Goal: Submit feedback/report problem: Leave review/rating

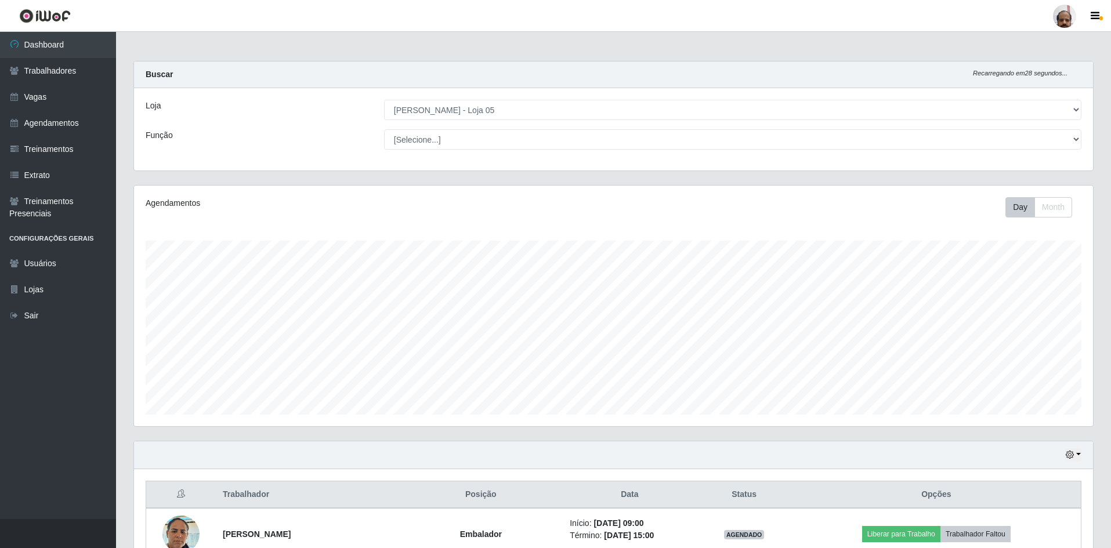
select select "252"
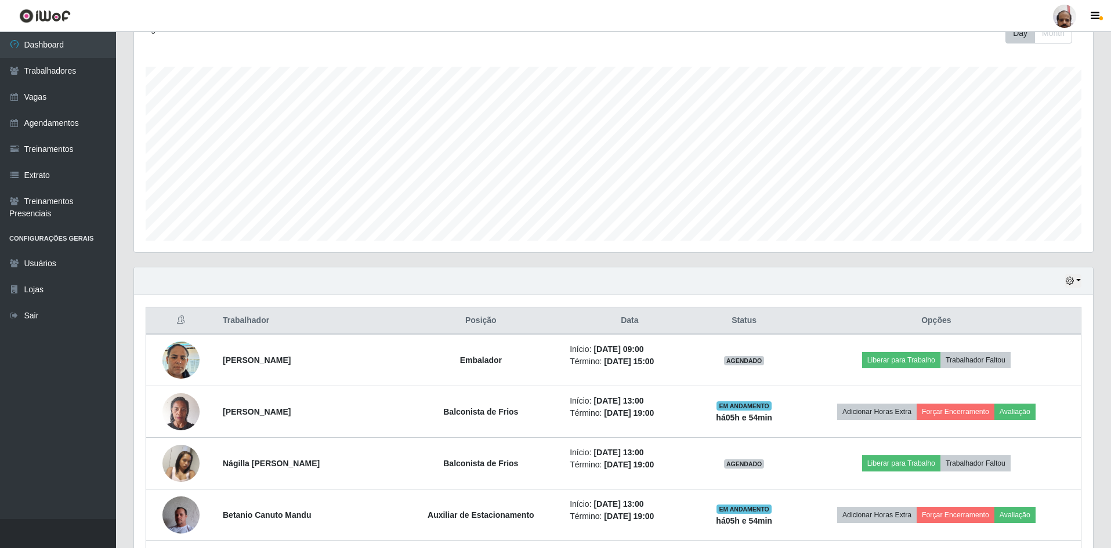
scroll to position [241, 959]
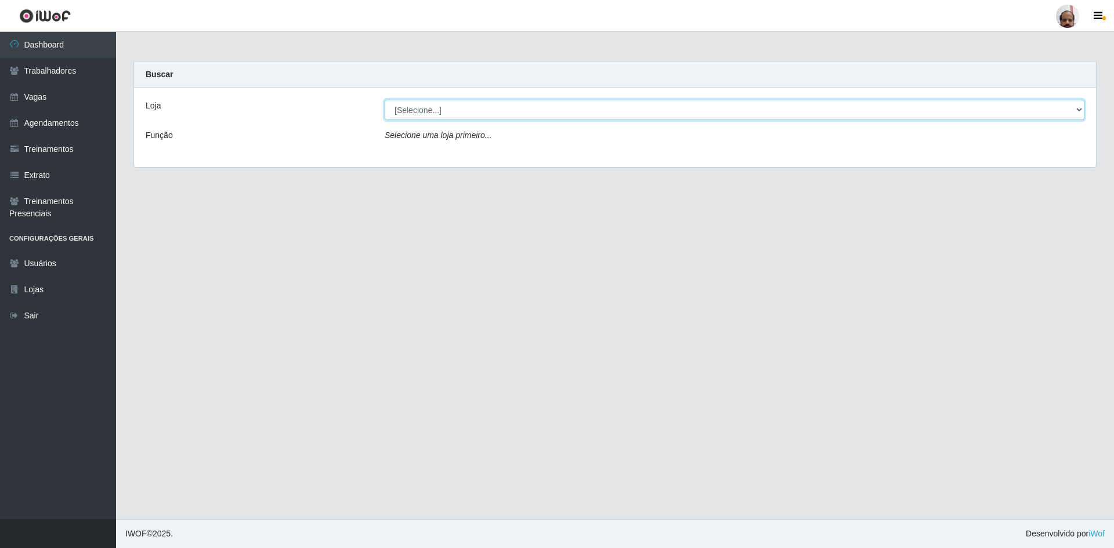
click at [697, 114] on select "[Selecione...] Mar Vermelho - Loja 05" at bounding box center [735, 110] width 700 height 20
select select "252"
click at [385, 100] on select "[Selecione...] Mar Vermelho - Loja 05" at bounding box center [735, 110] width 700 height 20
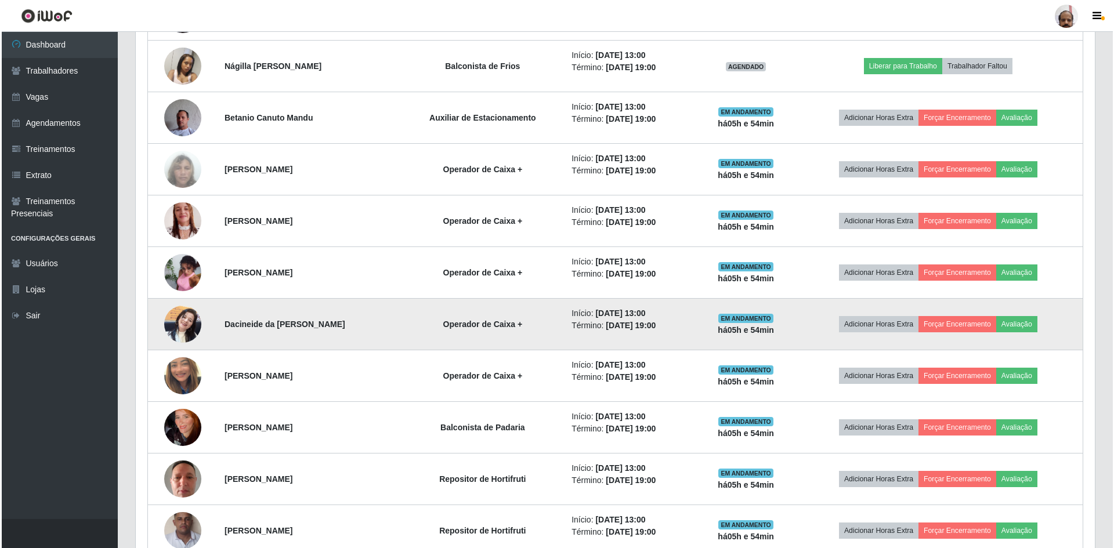
scroll to position [580, 0]
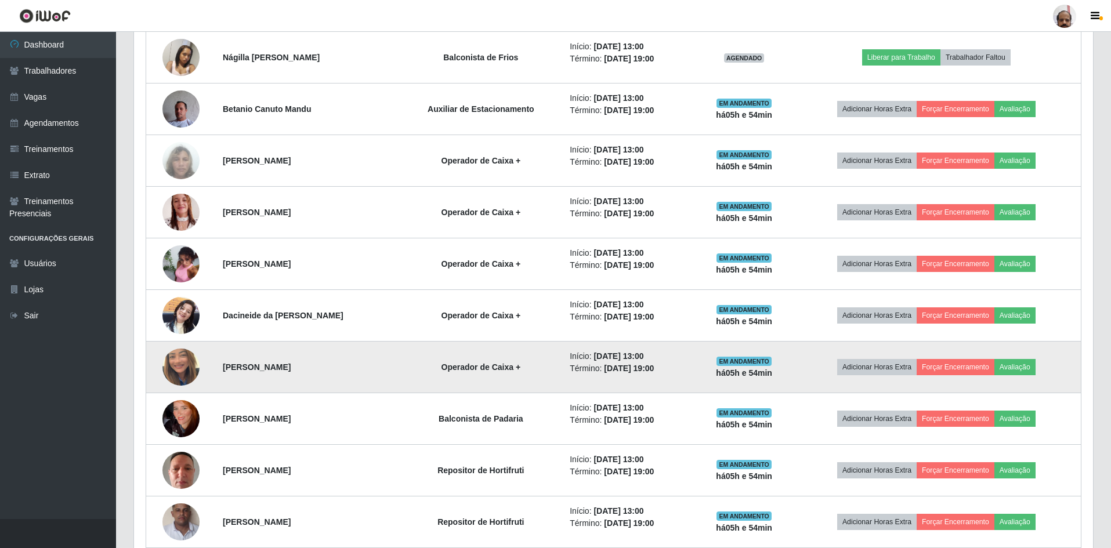
click at [175, 369] on img at bounding box center [180, 367] width 37 height 66
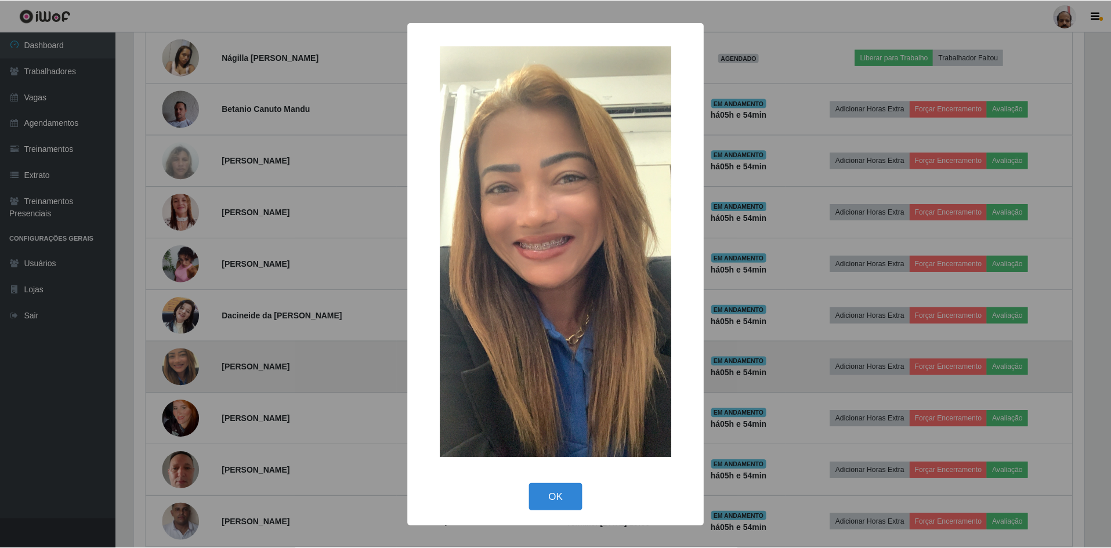
scroll to position [241, 953]
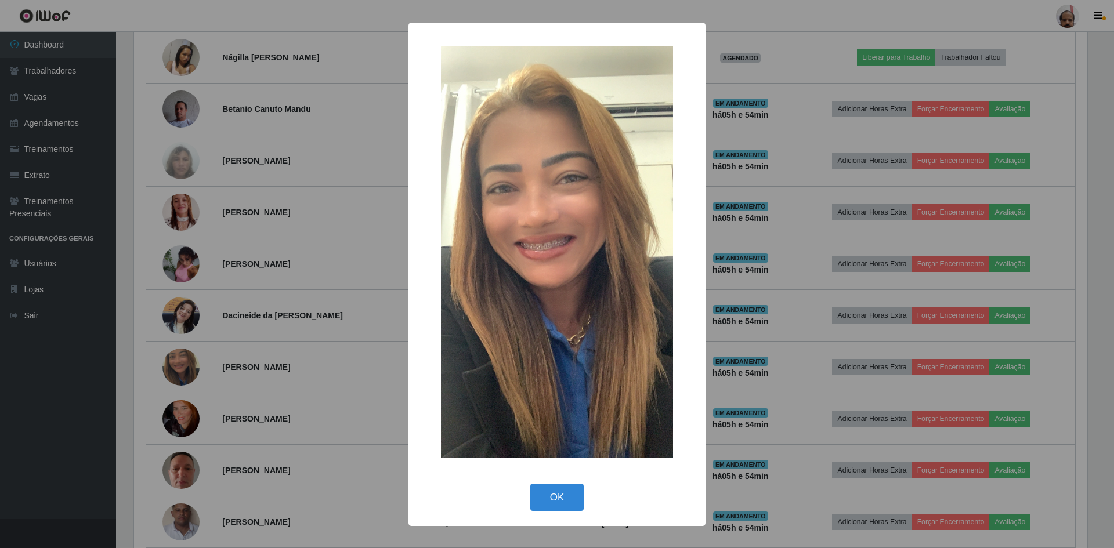
click at [337, 331] on div "× OK Cancel" at bounding box center [557, 274] width 1114 height 548
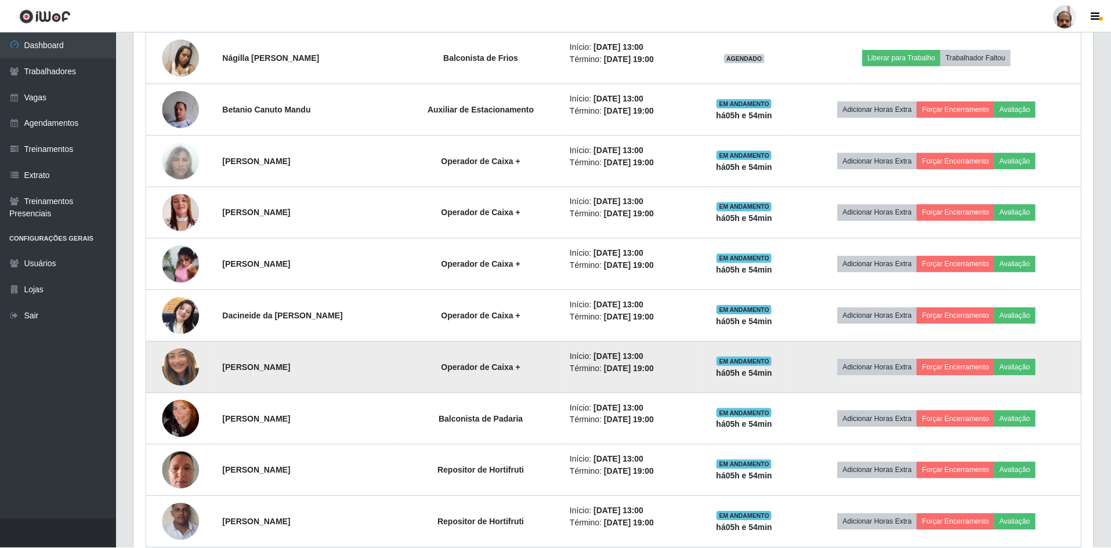
scroll to position [241, 959]
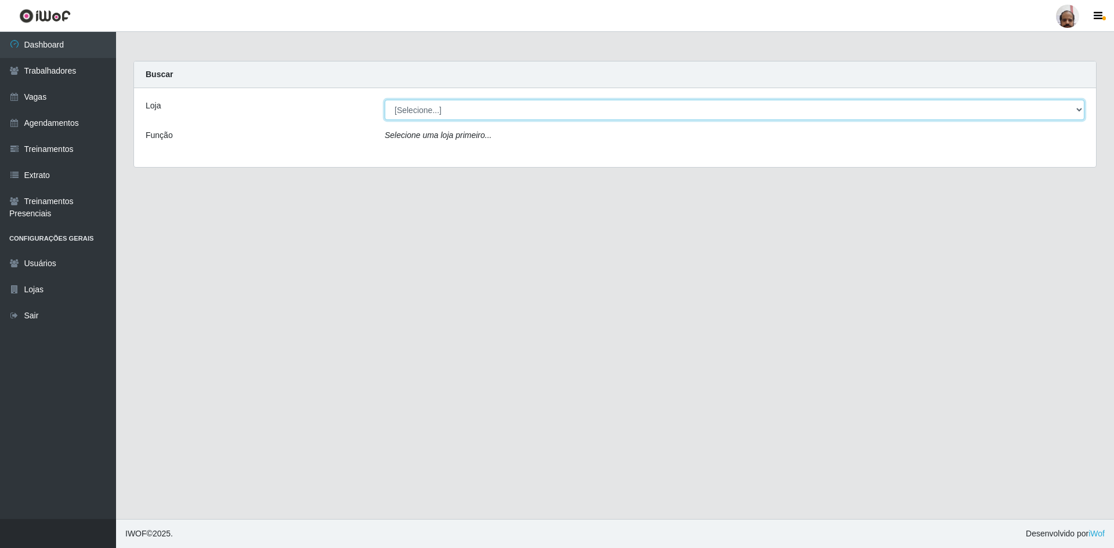
click at [702, 110] on select "[Selecione...] Mar Vermelho - Loja 05" at bounding box center [735, 110] width 700 height 20
select select "252"
click at [385, 100] on select "[Selecione...] Mar Vermelho - Loja 05" at bounding box center [735, 110] width 700 height 20
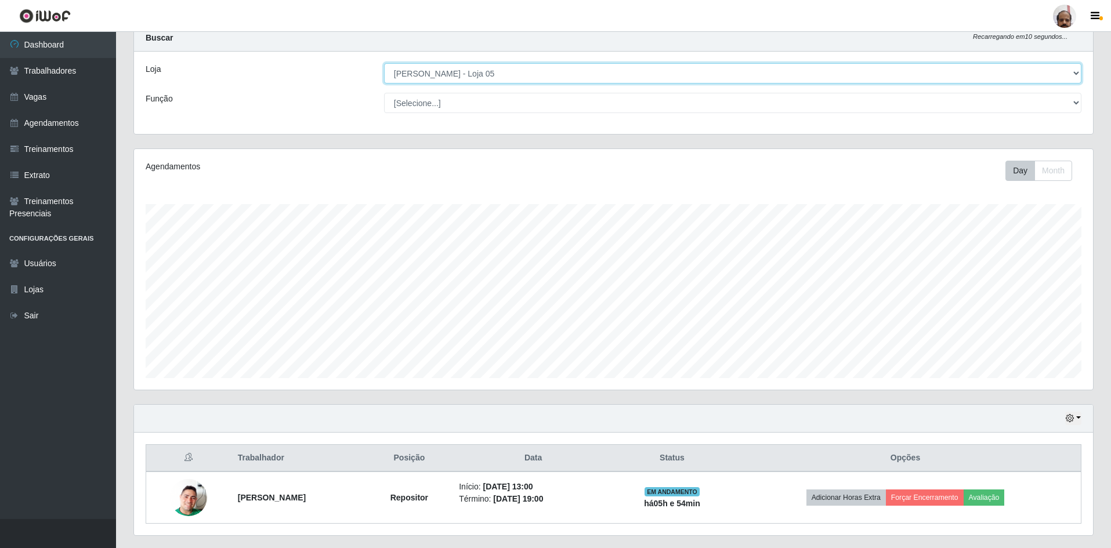
scroll to position [67, 0]
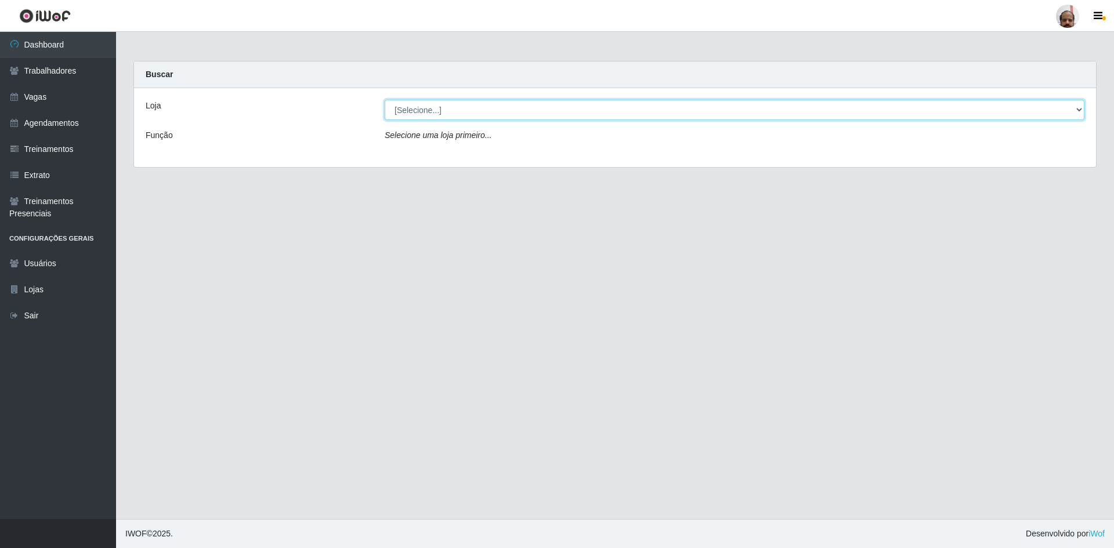
click at [489, 109] on select "[Selecione...] Mar Vermelho - Loja 05" at bounding box center [735, 110] width 700 height 20
select select "252"
click at [385, 100] on select "[Selecione...] Mar Vermelho - Loja 05" at bounding box center [735, 110] width 700 height 20
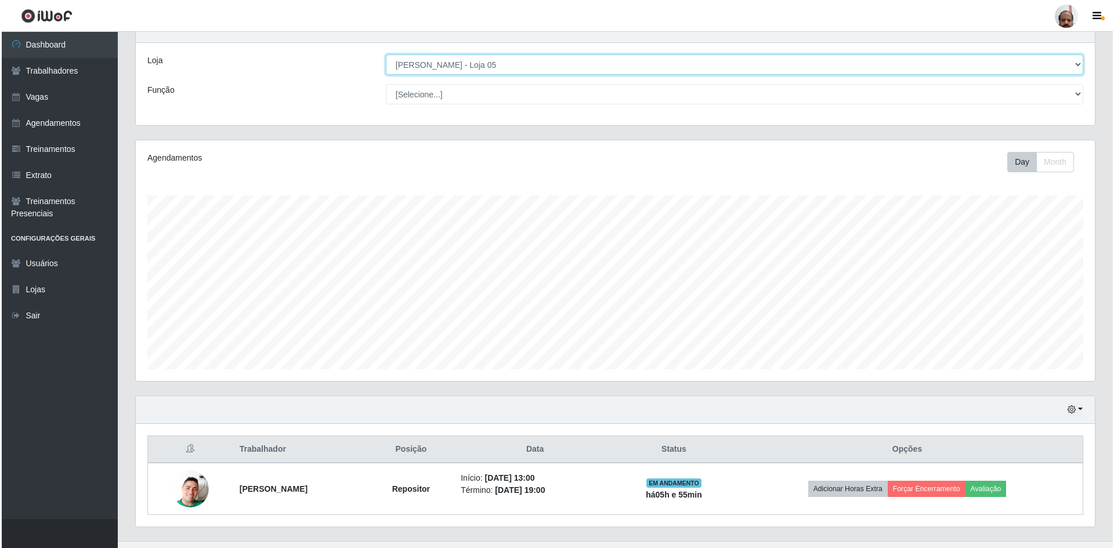
scroll to position [67, 0]
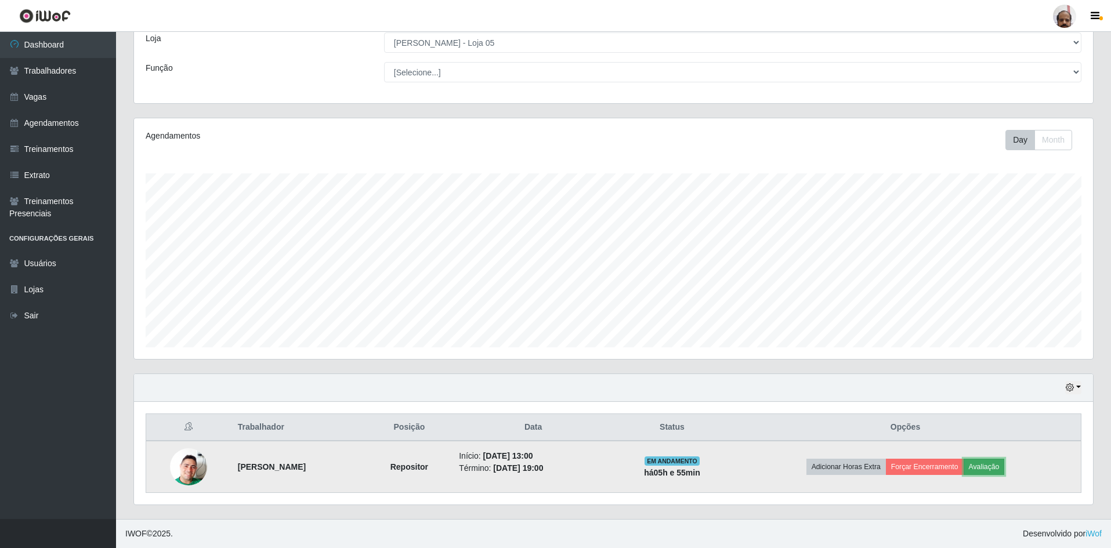
click at [990, 464] on button "Avaliação" at bounding box center [984, 467] width 41 height 16
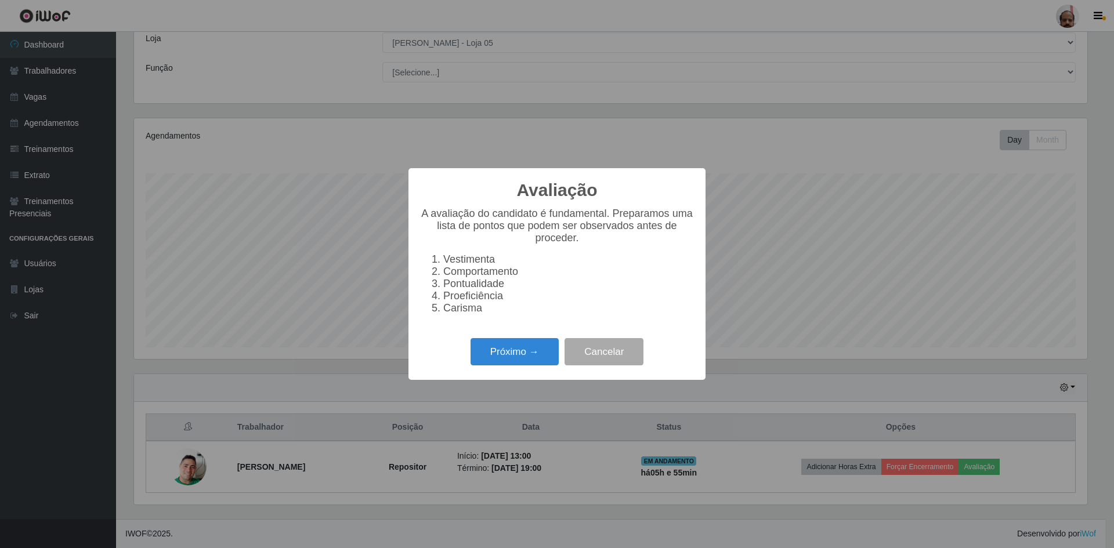
scroll to position [241, 953]
click at [522, 365] on button "Próximo →" at bounding box center [515, 351] width 88 height 27
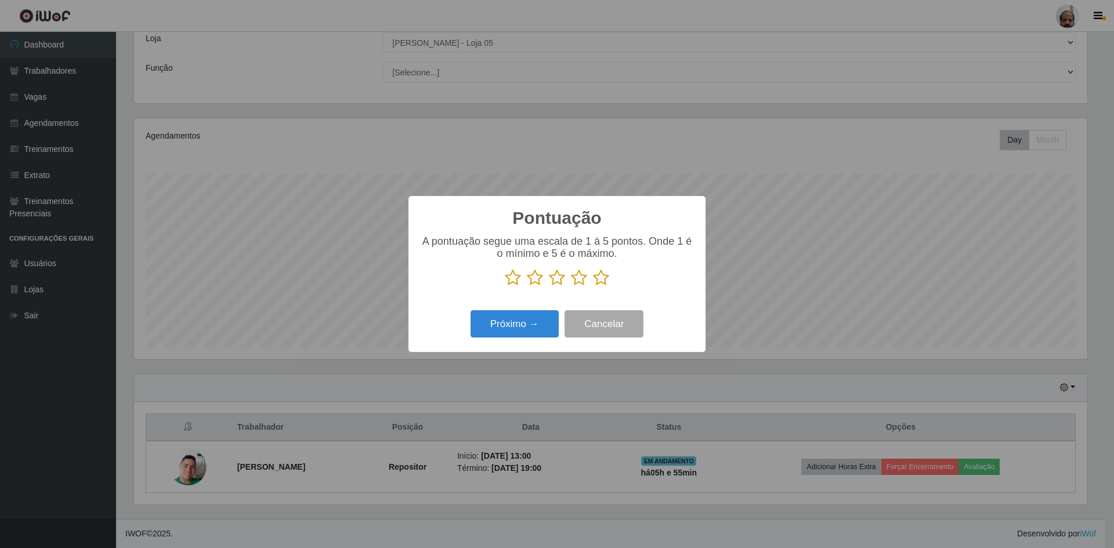
click at [602, 275] on icon at bounding box center [601, 277] width 16 height 17
click at [593, 287] on input "radio" at bounding box center [593, 287] width 0 height 0
click at [524, 321] on button "Próximo →" at bounding box center [515, 323] width 88 height 27
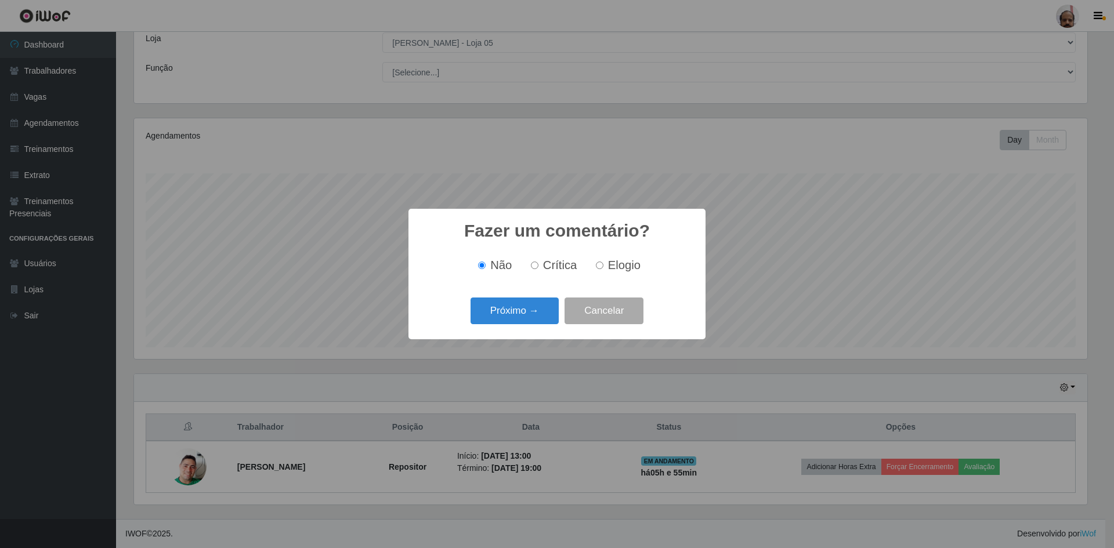
click at [599, 265] on input "Elogio" at bounding box center [600, 266] width 8 height 8
radio input "true"
click at [529, 312] on button "Próximo →" at bounding box center [515, 311] width 88 height 27
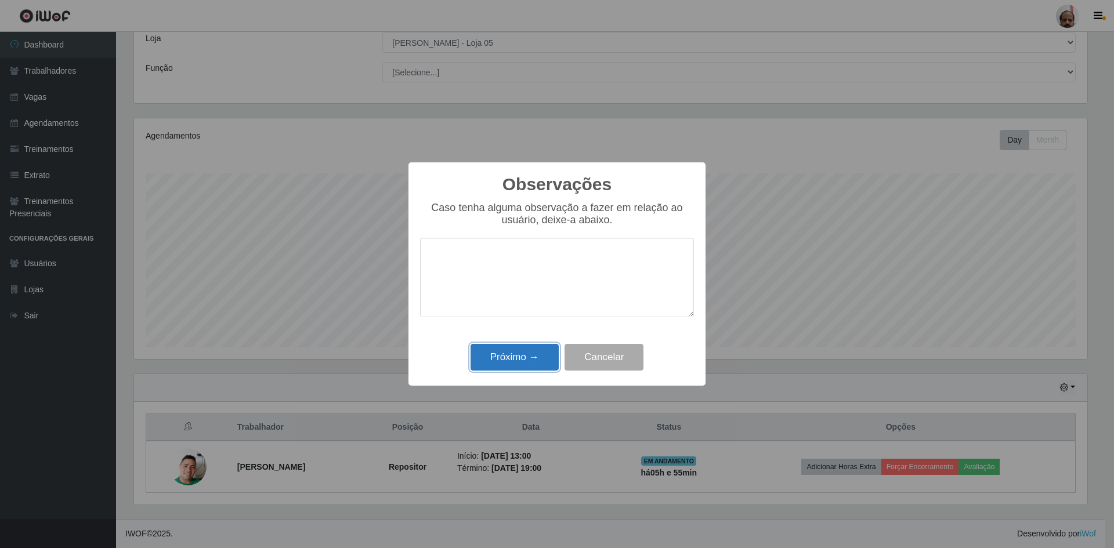
click at [525, 360] on button "Próximo →" at bounding box center [515, 357] width 88 height 27
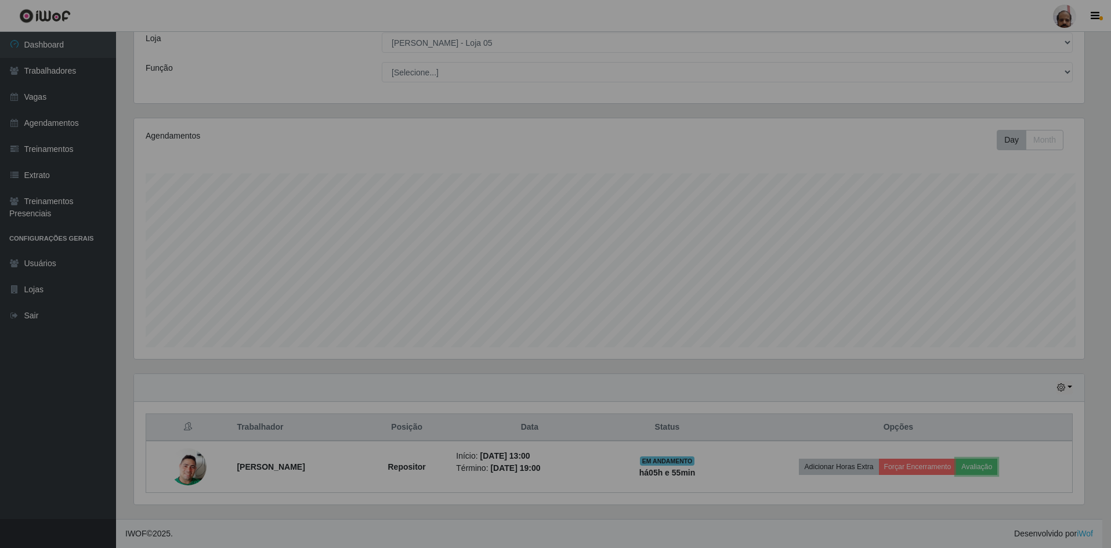
scroll to position [241, 959]
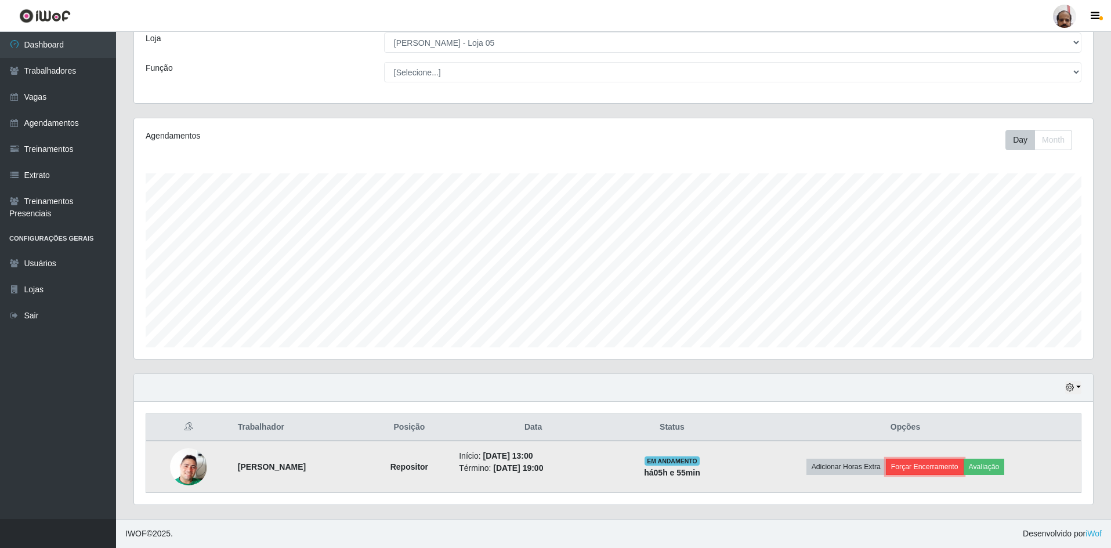
click at [920, 469] on button "Forçar Encerramento" at bounding box center [925, 467] width 78 height 16
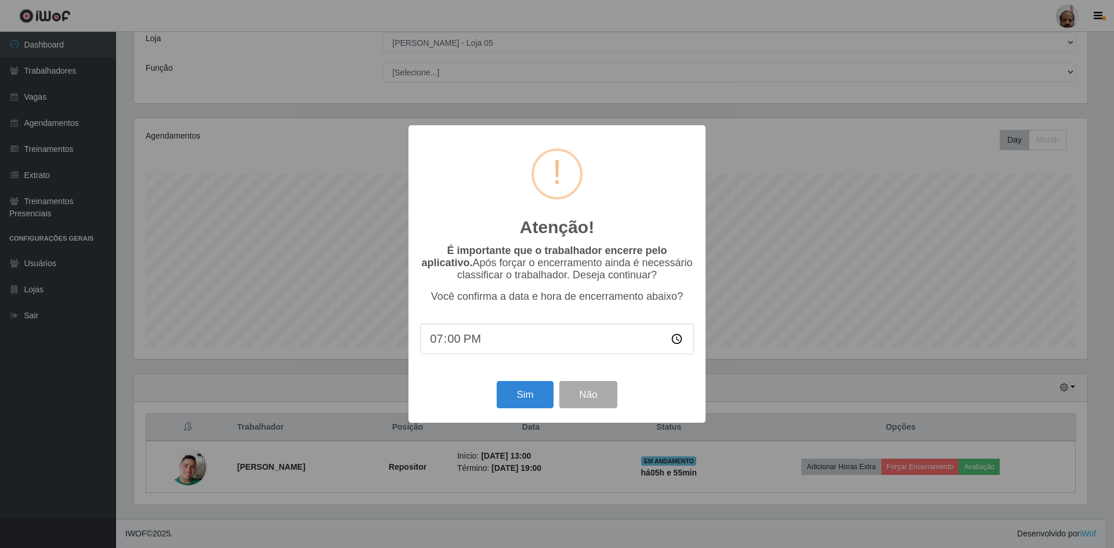
click at [455, 341] on input "19:00" at bounding box center [557, 339] width 274 height 31
type input "19:25"
click at [524, 401] on button "Sim" at bounding box center [525, 394] width 56 height 27
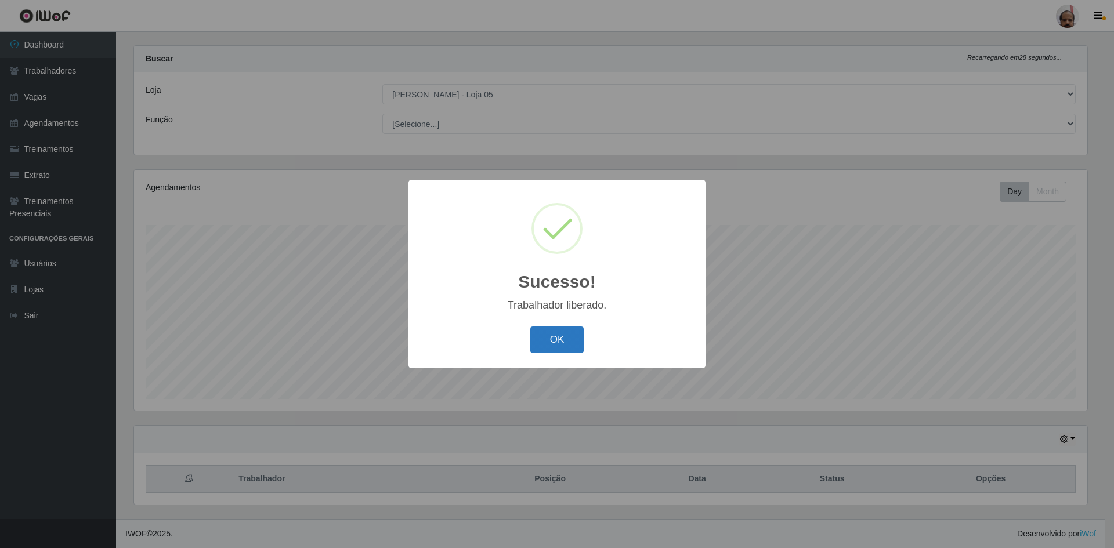
click at [552, 341] on button "OK" at bounding box center [557, 340] width 54 height 27
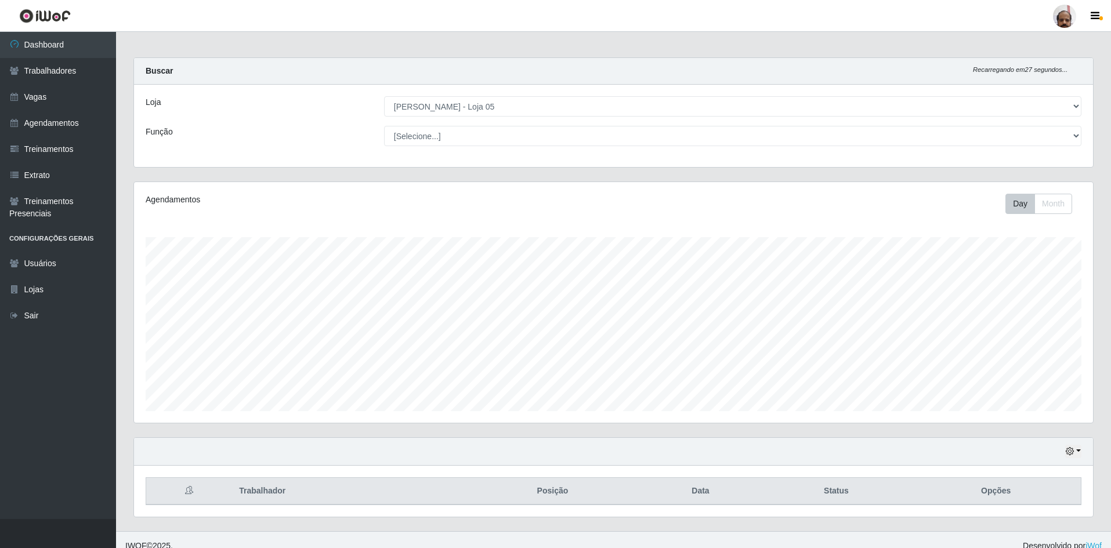
scroll to position [0, 0]
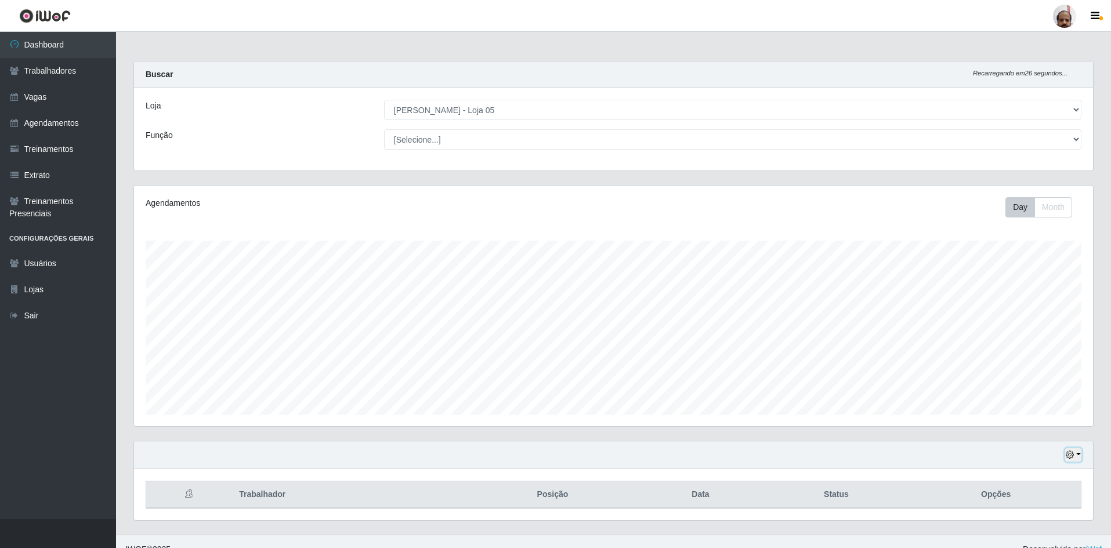
click at [1072, 453] on icon "button" at bounding box center [1070, 455] width 8 height 8
click at [1016, 370] on button "1 dia" at bounding box center [1035, 363] width 92 height 24
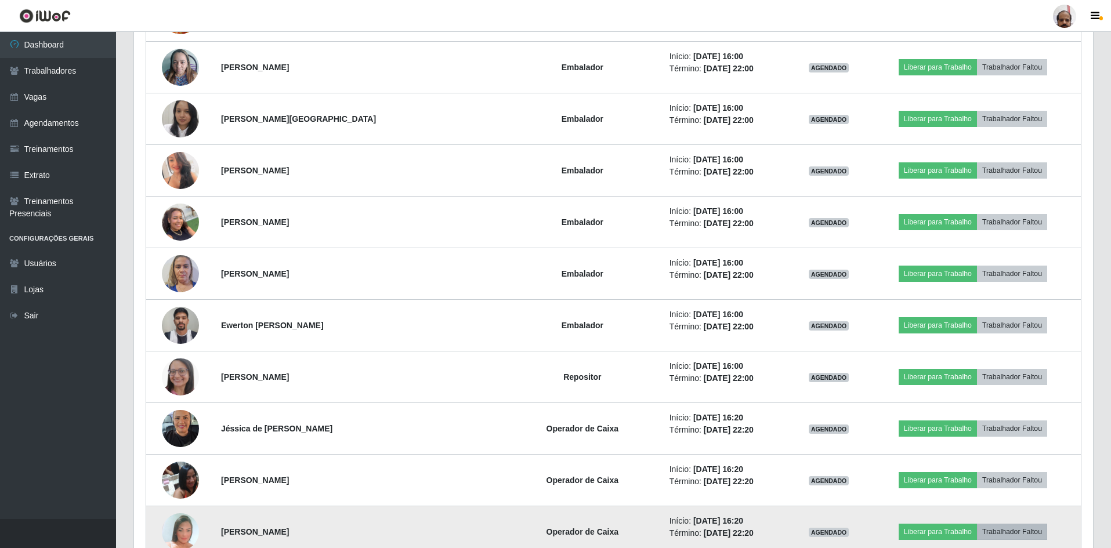
scroll to position [0, 0]
